Goal: Browse casually

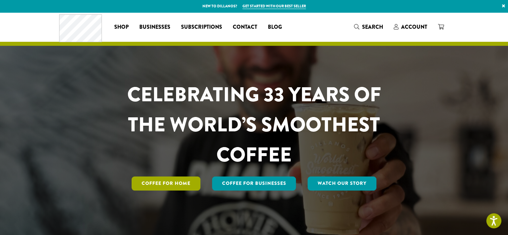
click at [192, 188] on link "Coffee for Home" at bounding box center [166, 183] width 69 height 14
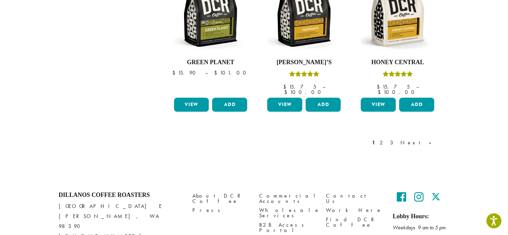
scroll to position [619, 0]
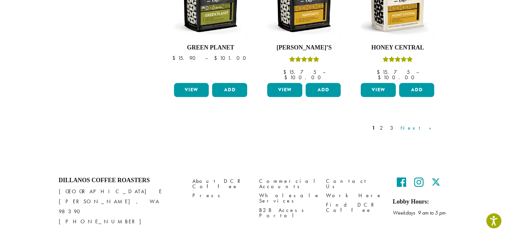
click at [427, 124] on link "Next »" at bounding box center [418, 128] width 38 height 8
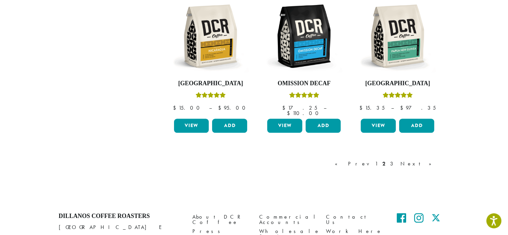
scroll to position [619, 0]
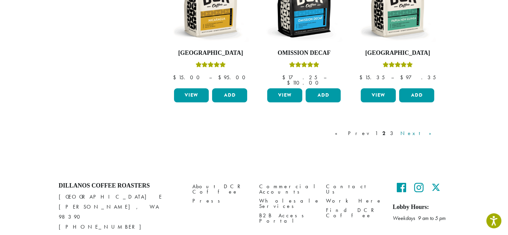
click at [429, 129] on link "Next »" at bounding box center [418, 133] width 38 height 8
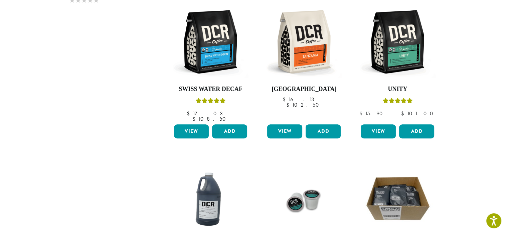
scroll to position [11, 0]
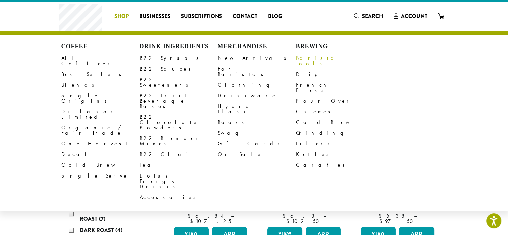
click at [313, 57] on link "Barista Tools" at bounding box center [335, 61] width 78 height 16
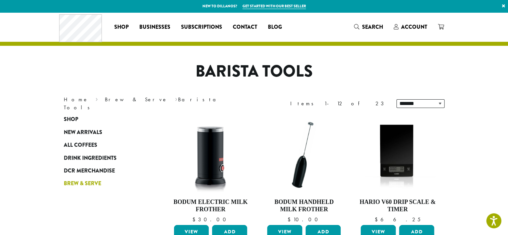
click at [93, 183] on span "Brew & Serve" at bounding box center [82, 183] width 37 height 8
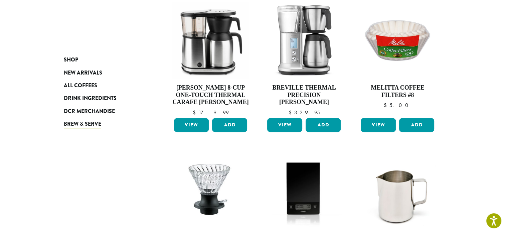
scroll to position [606, 0]
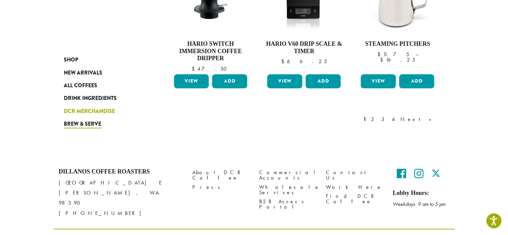
click at [111, 110] on span "DCR Merchandise" at bounding box center [89, 111] width 51 height 8
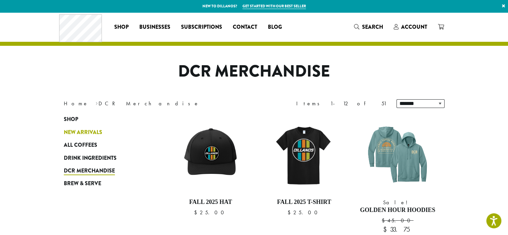
click at [77, 134] on span "New Arrivals" at bounding box center [83, 132] width 38 height 8
